Goal: Information Seeking & Learning: Learn about a topic

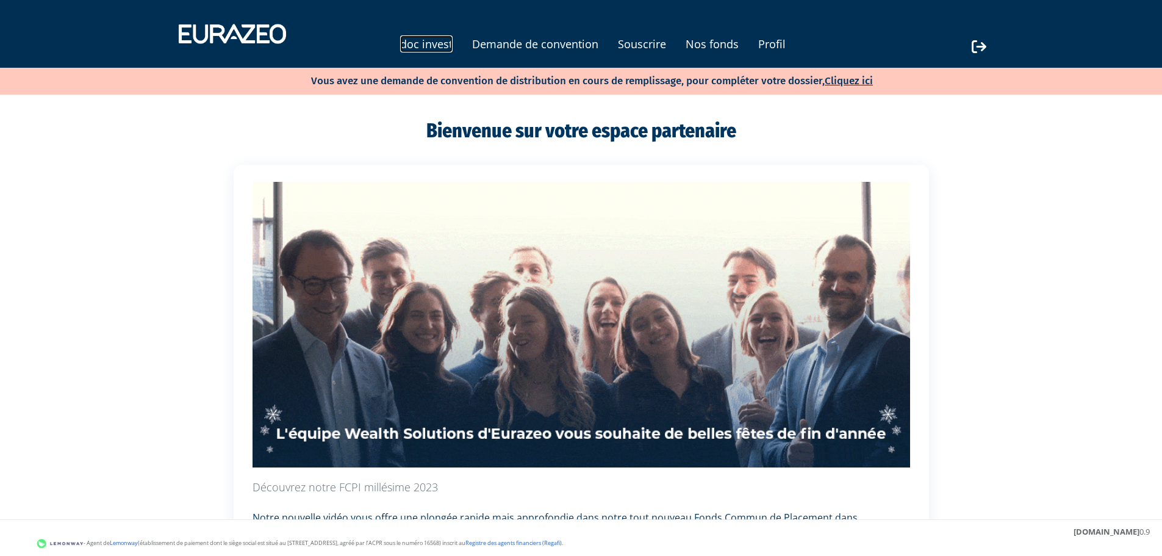
click at [406, 37] on link "doc invest" at bounding box center [426, 43] width 52 height 17
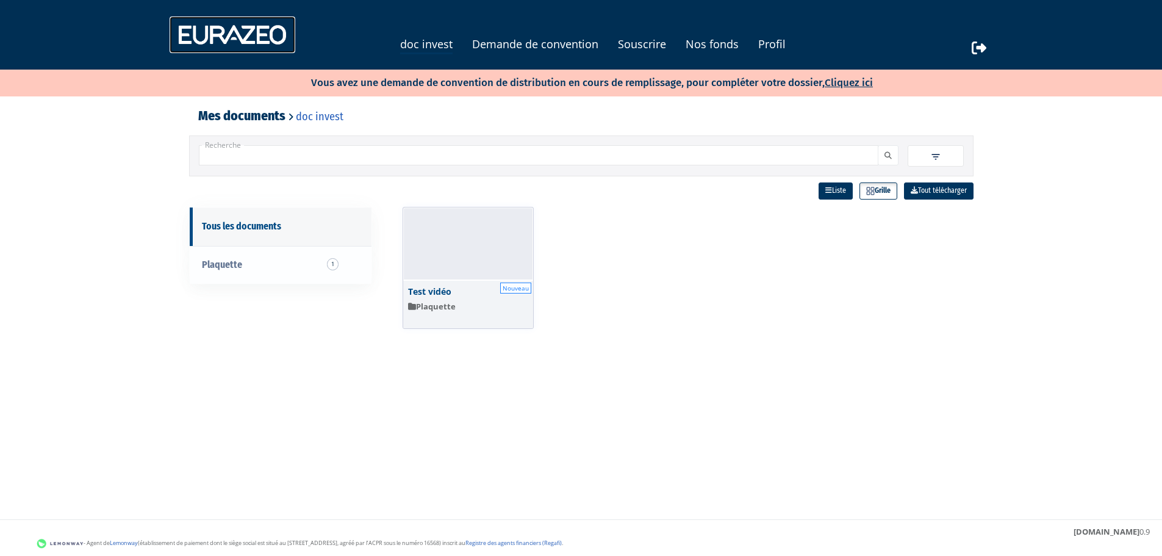
click at [256, 39] on img at bounding box center [233, 34] width 126 height 37
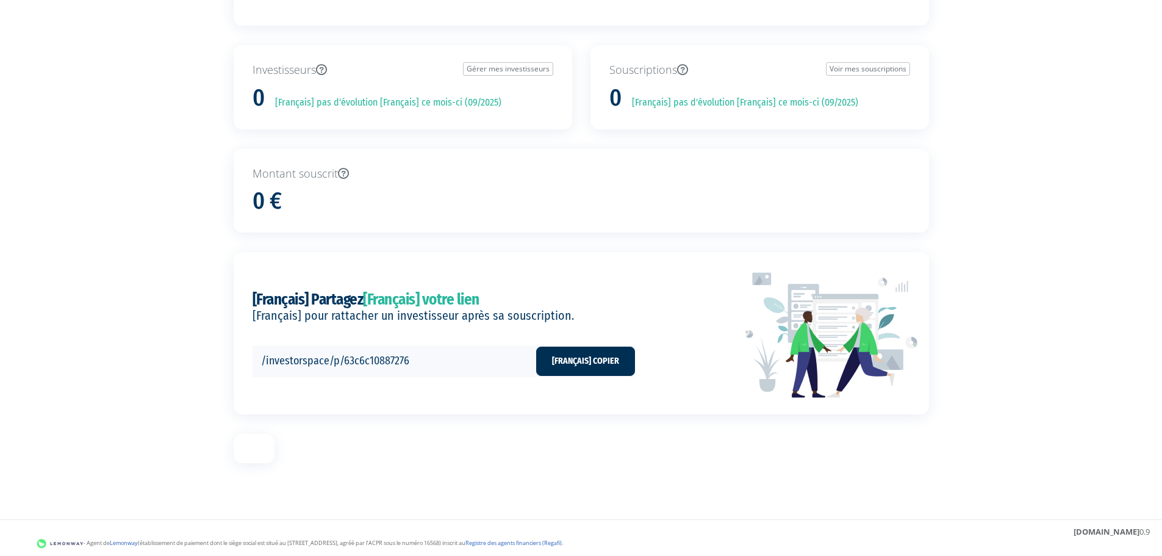
scroll to position [860, 0]
click at [253, 450] on div "Changement reglement EPVE3" at bounding box center [254, 448] width 41 height 29
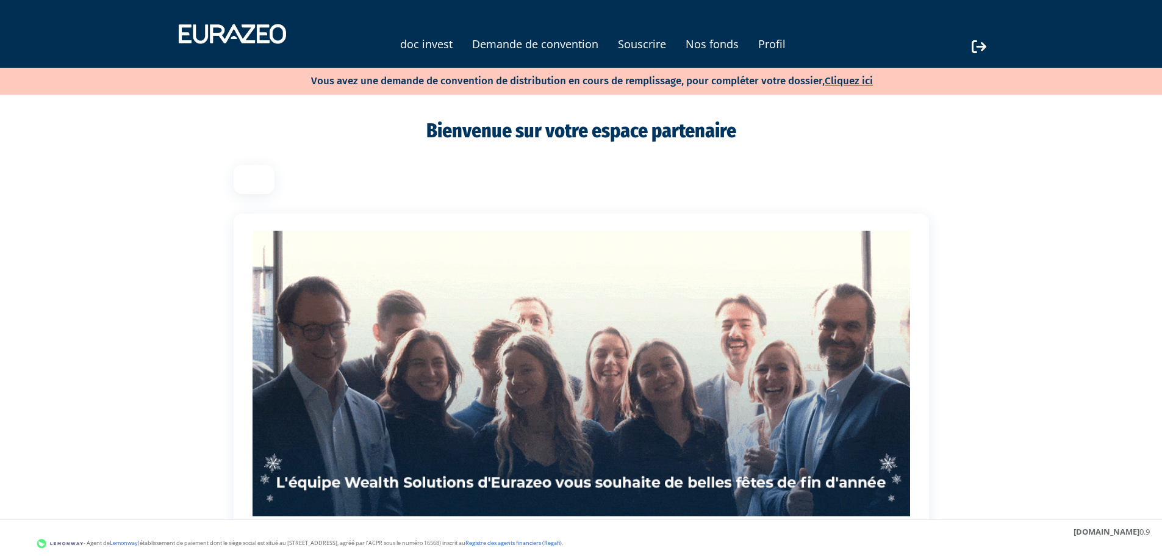
click at [262, 180] on div "Changement reglement EPVE3" at bounding box center [254, 179] width 41 height 29
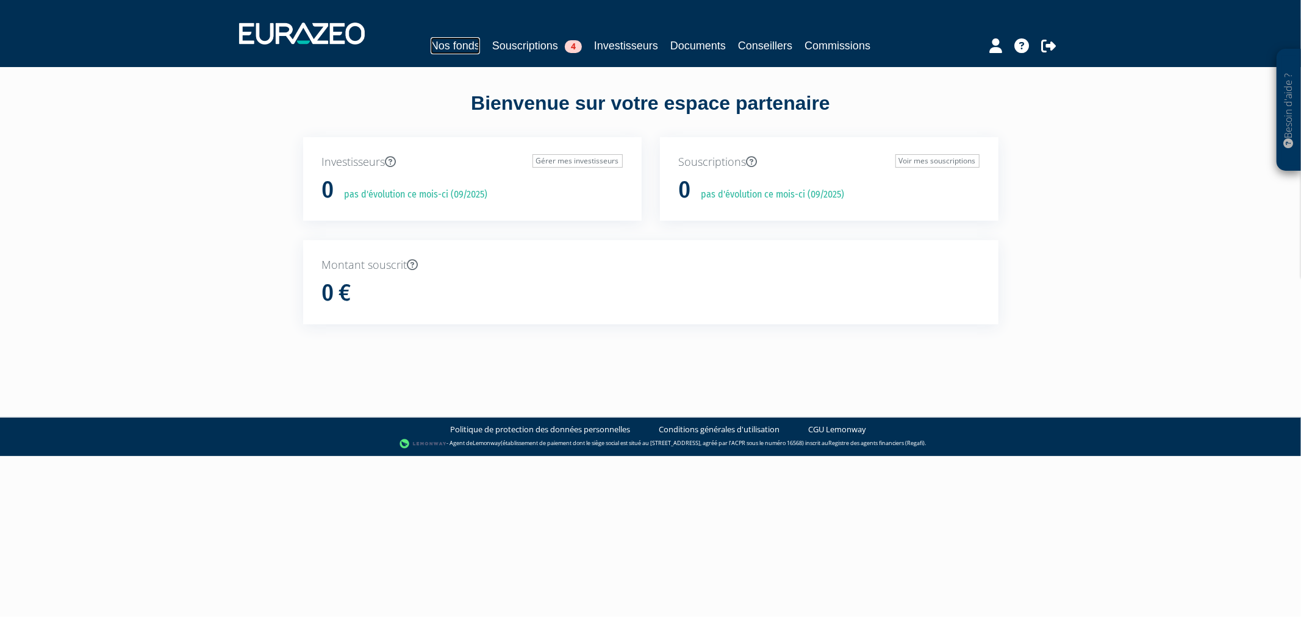
click at [447, 50] on link "Nos fonds" at bounding box center [455, 45] width 49 height 17
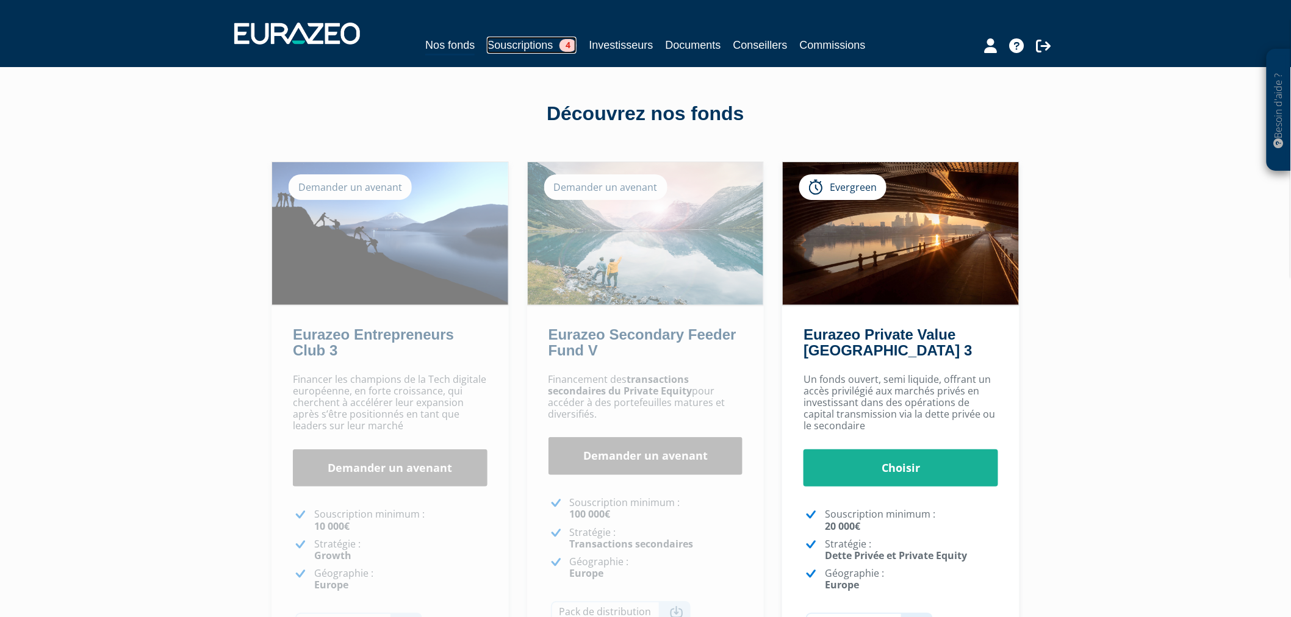
click at [497, 43] on link "Souscriptions 4" at bounding box center [532, 45] width 90 height 17
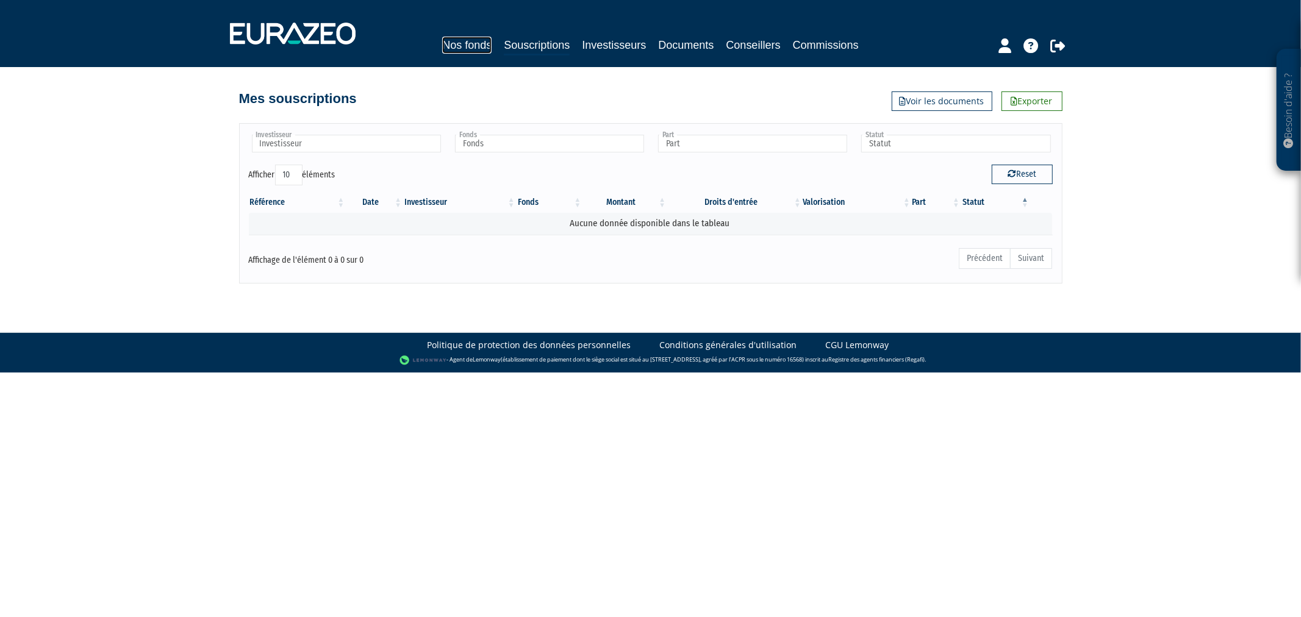
click at [442, 40] on link "Nos fonds" at bounding box center [466, 45] width 49 height 17
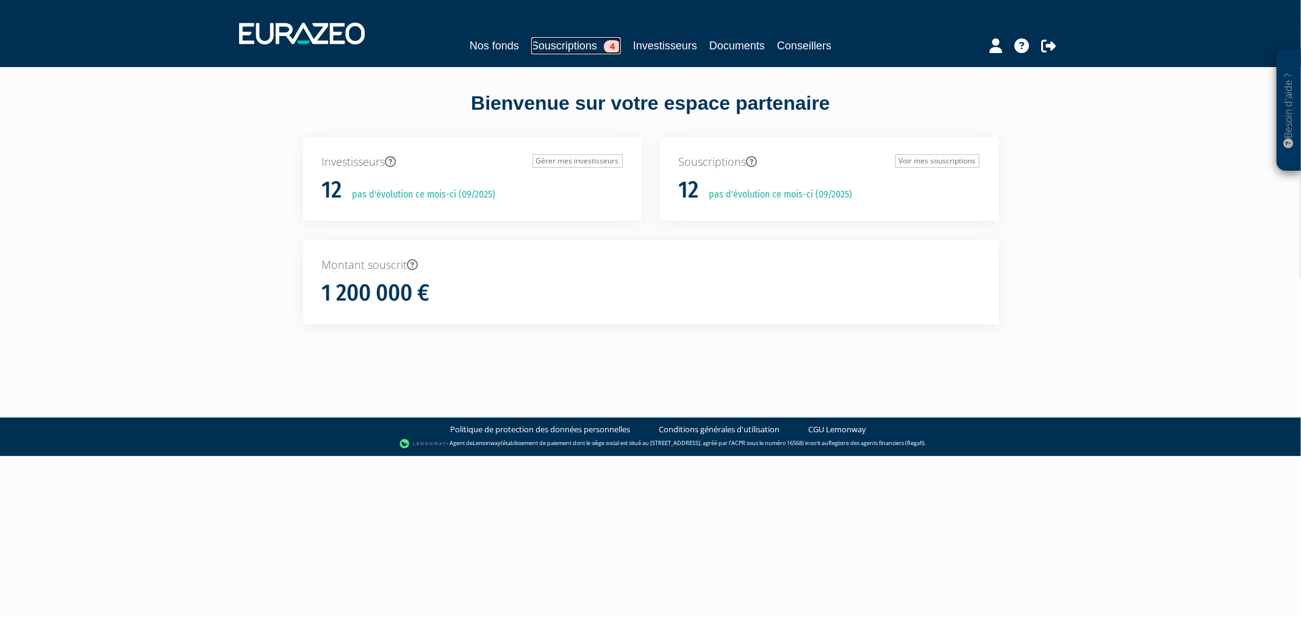
click at [531, 38] on link "Souscriptions 4" at bounding box center [576, 45] width 90 height 17
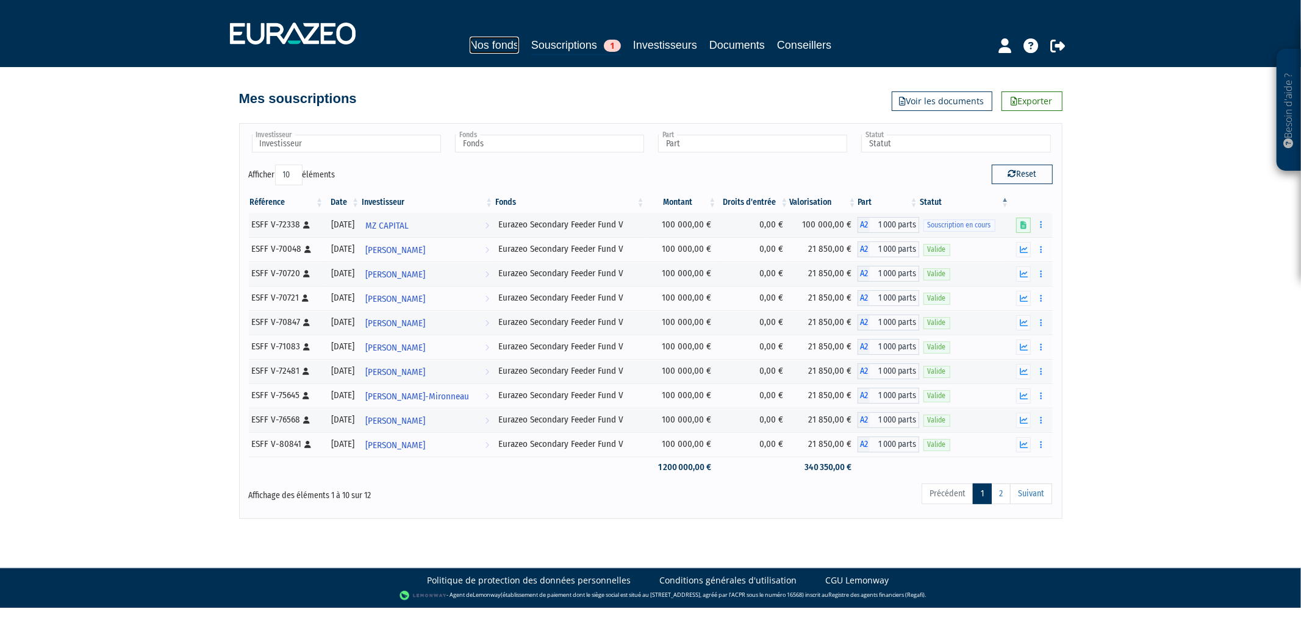
click at [484, 38] on link "Nos fonds" at bounding box center [494, 45] width 49 height 17
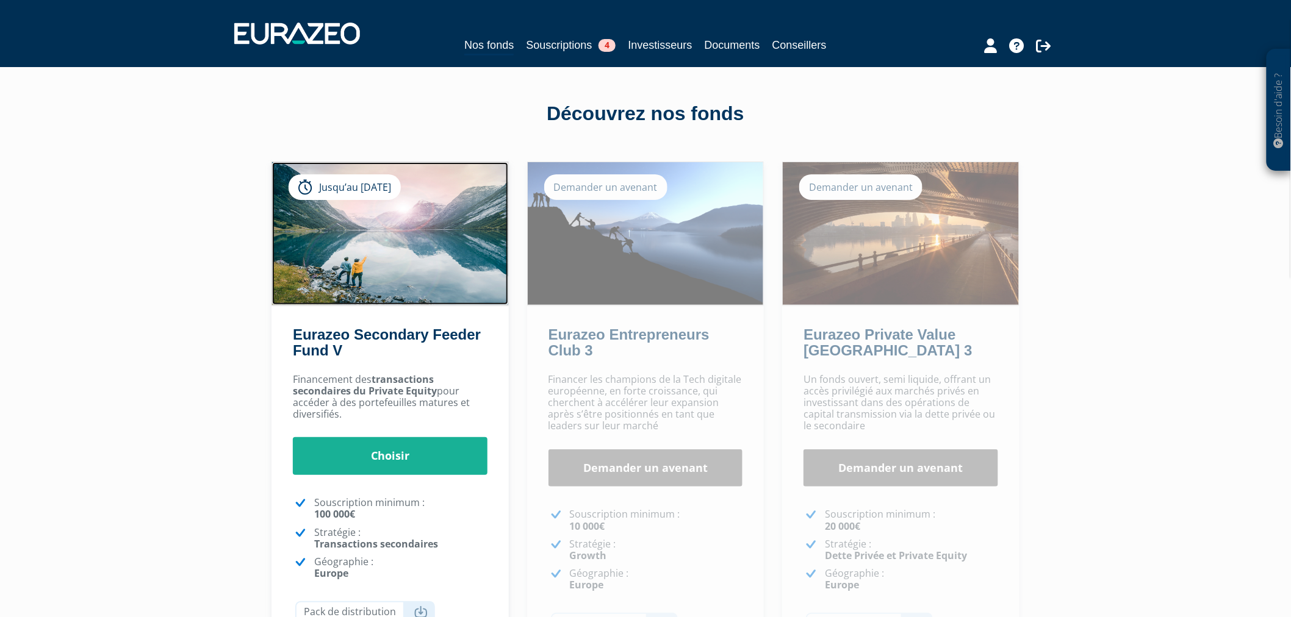
click at [430, 214] on img at bounding box center [390, 233] width 236 height 143
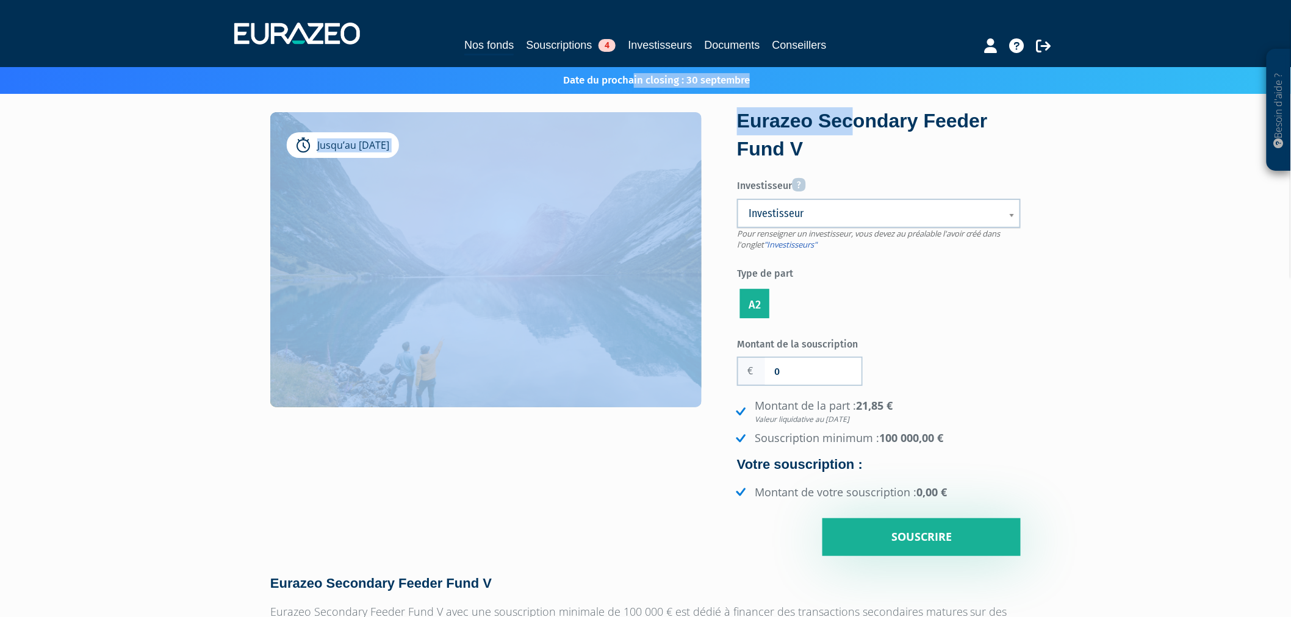
drag, startPoint x: 630, startPoint y: 76, endPoint x: 863, endPoint y: 99, distance: 234.2
click at [821, 83] on div "Date du prochain closing : 30 septembre" at bounding box center [639, 80] width 714 height 15
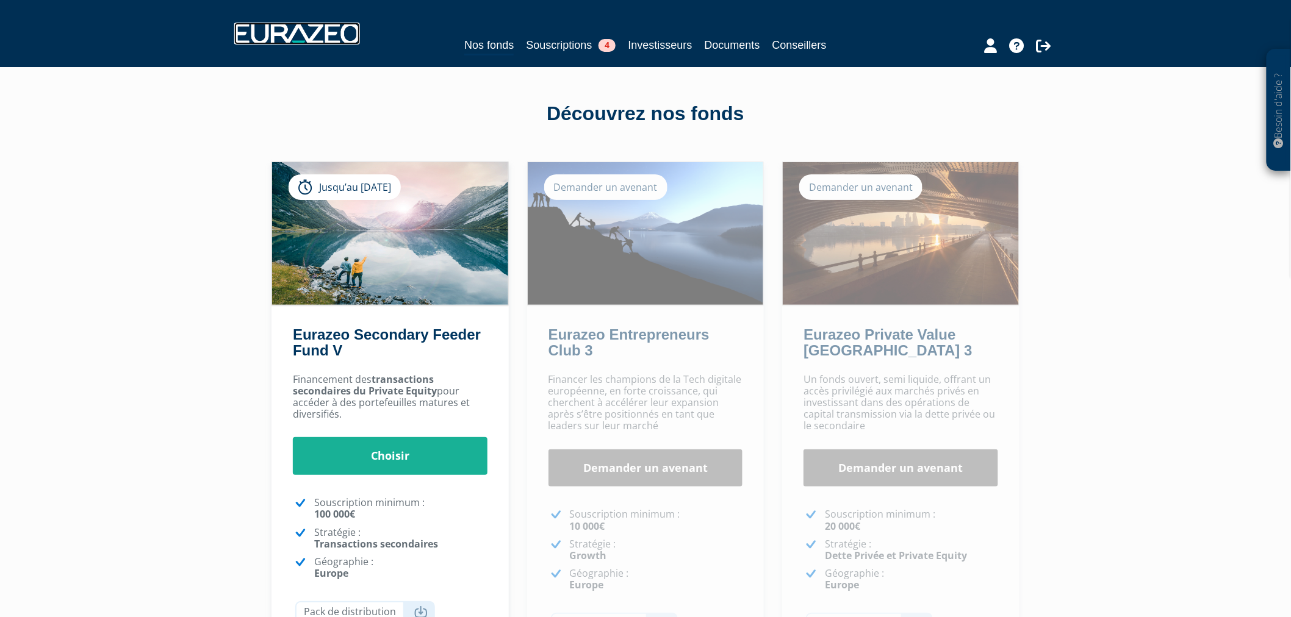
click at [306, 25] on img at bounding box center [297, 34] width 126 height 22
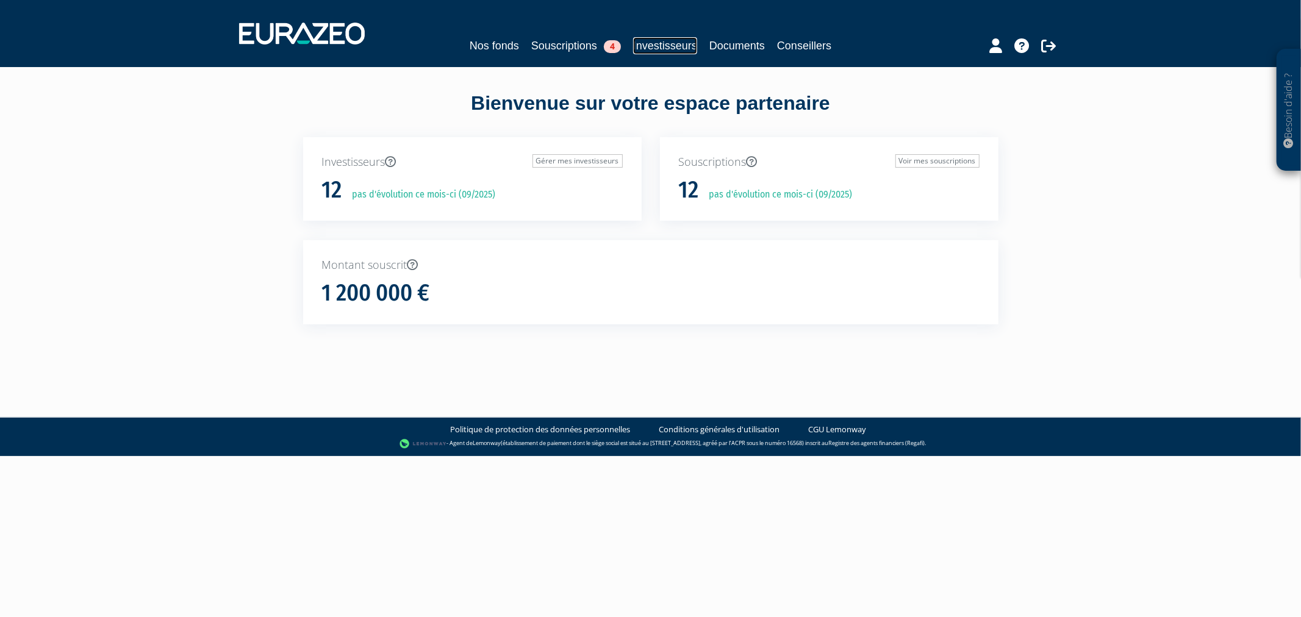
click at [677, 51] on link "Investisseurs" at bounding box center [665, 45] width 64 height 17
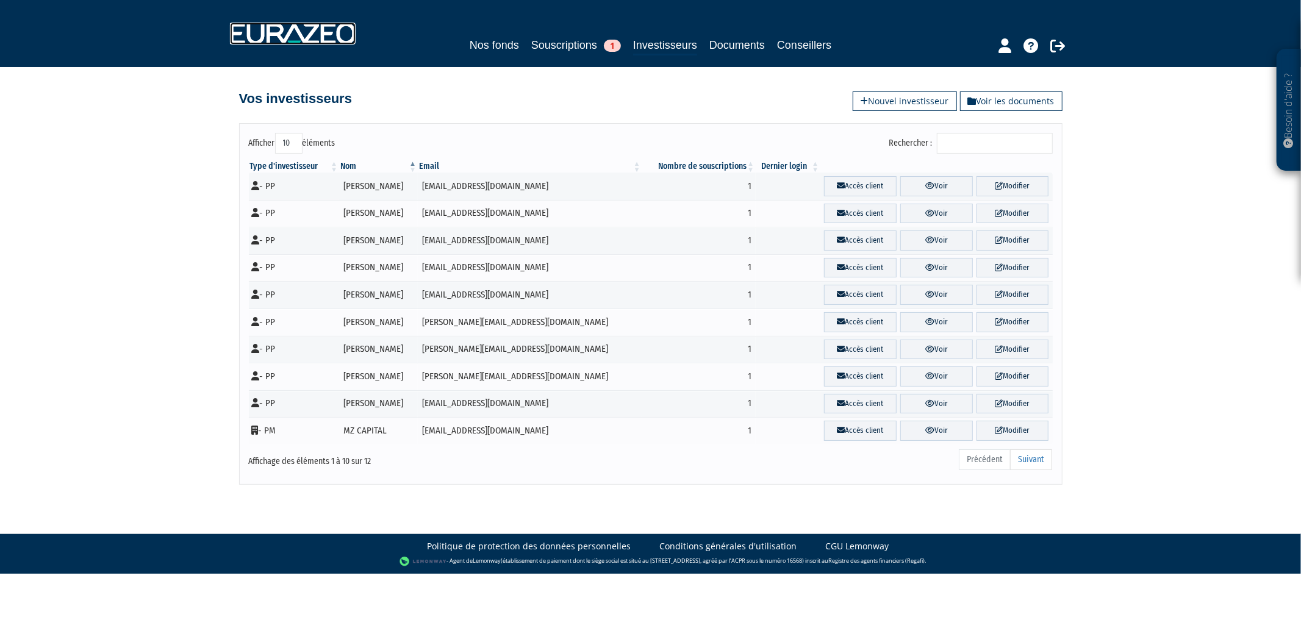
click at [281, 27] on img at bounding box center [293, 34] width 126 height 22
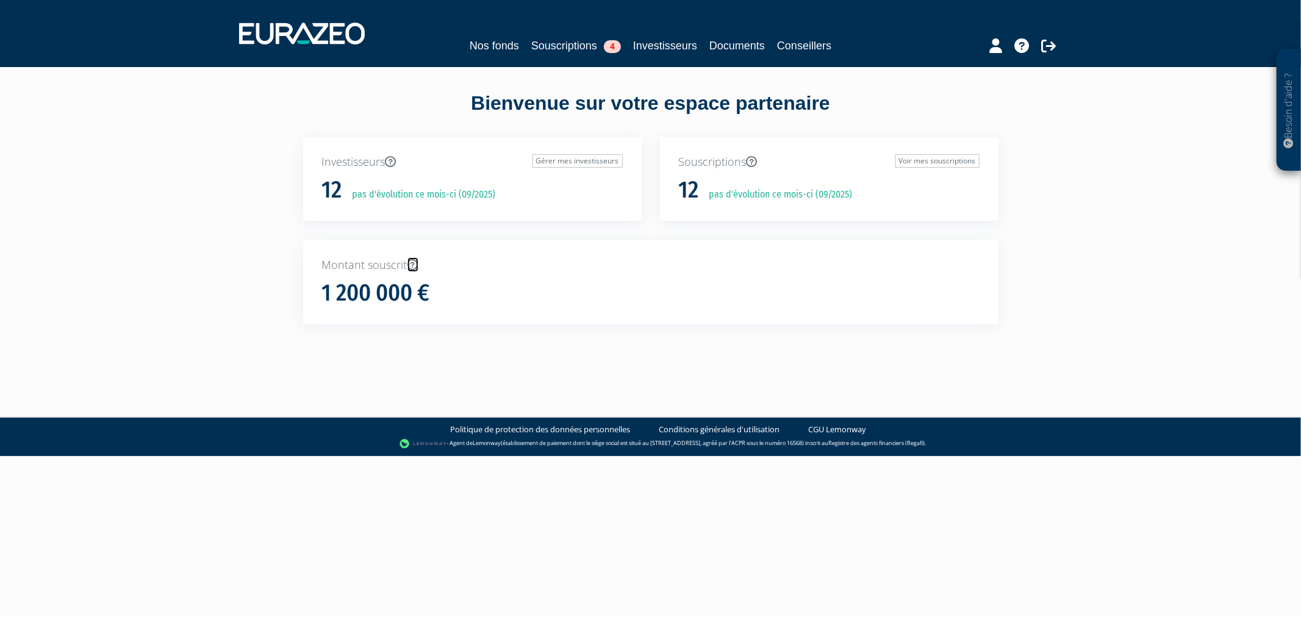
click at [412, 263] on icon at bounding box center [413, 264] width 11 height 11
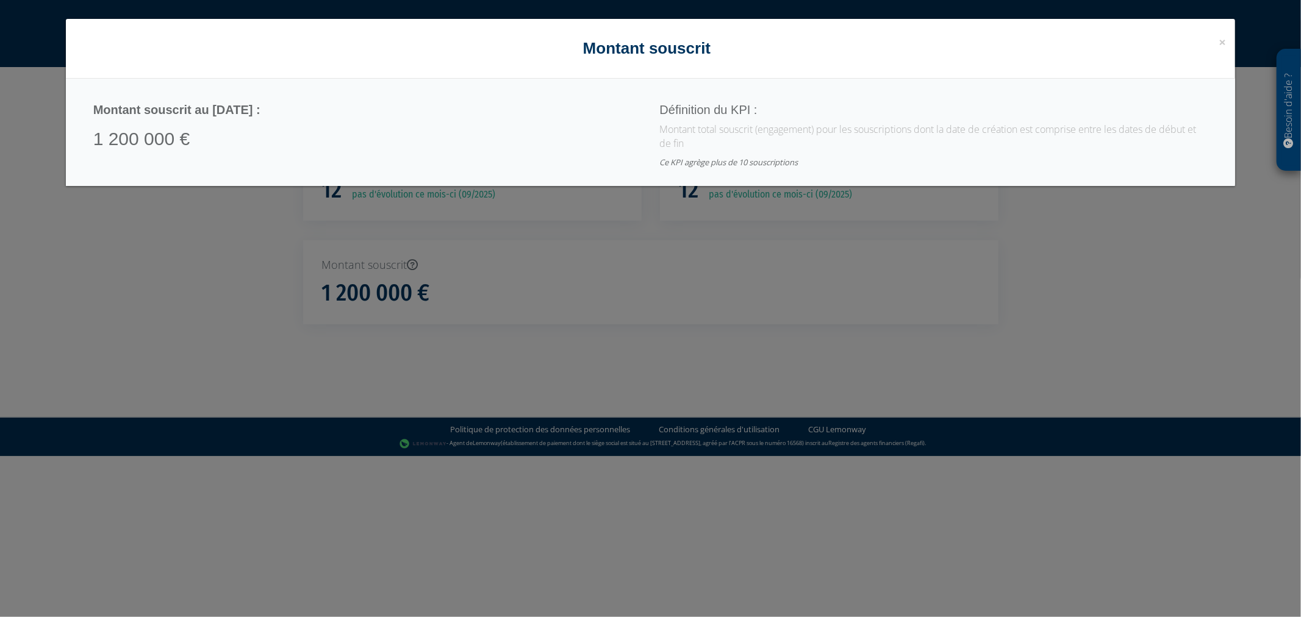
click at [503, 356] on div "× Close Montant souscrit Montant souscrit au 11/09/2025 : 1 200 000 € Définitio…" at bounding box center [650, 308] width 1301 height 617
